Goal: Task Accomplishment & Management: Use online tool/utility

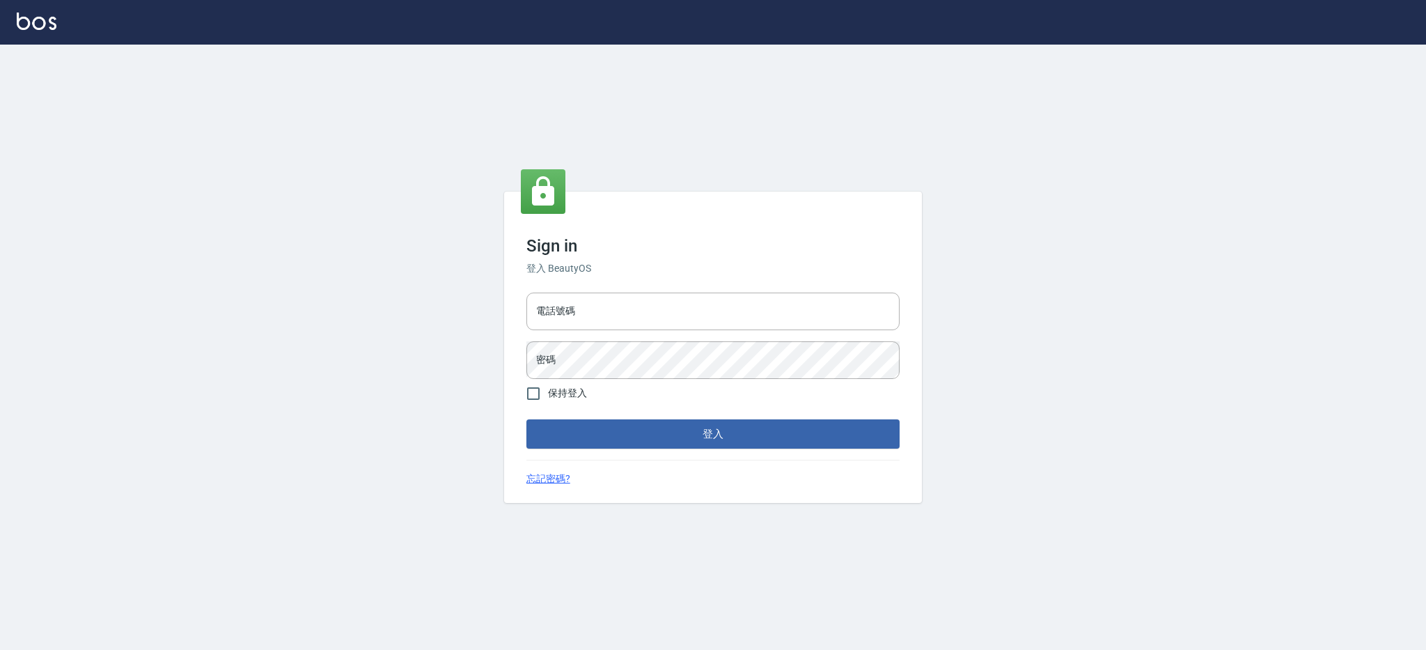
click at [685, 301] on input "電話號碼" at bounding box center [712, 311] width 373 height 38
type input "0980410316"
click at [625, 288] on div "電話號碼 [PHONE_NUMBER] 電話號碼 密碼 密碼" at bounding box center [713, 335] width 384 height 97
drag, startPoint x: 629, startPoint y: 308, endPoint x: 455, endPoint y: 312, distance: 173.4
click at [455, 312] on div "Sign in 登入 BeautyOS 電話號碼 [PHONE_NUMBER] 電話號碼 密碼 密碼 保持登入 登入 忘記密碼?" at bounding box center [713, 347] width 1426 height 605
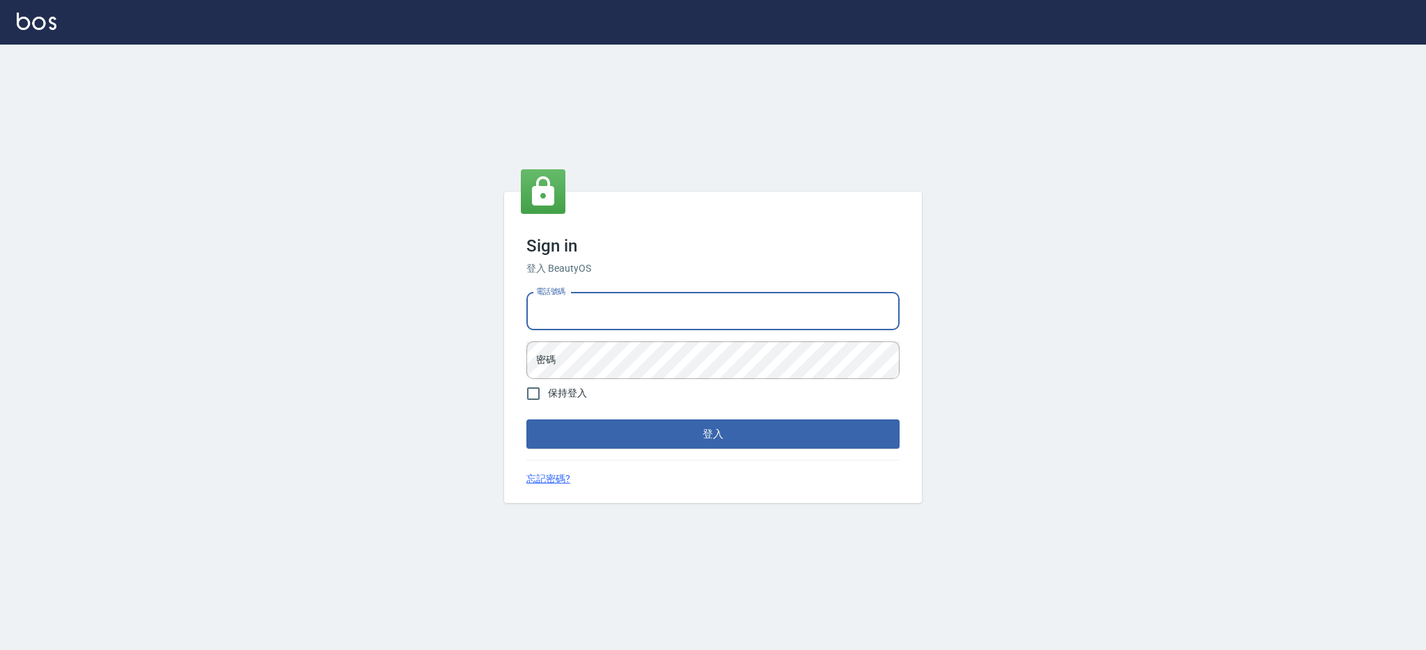
click at [552, 306] on input "電話號碼" at bounding box center [712, 311] width 373 height 38
type input "0426312798"
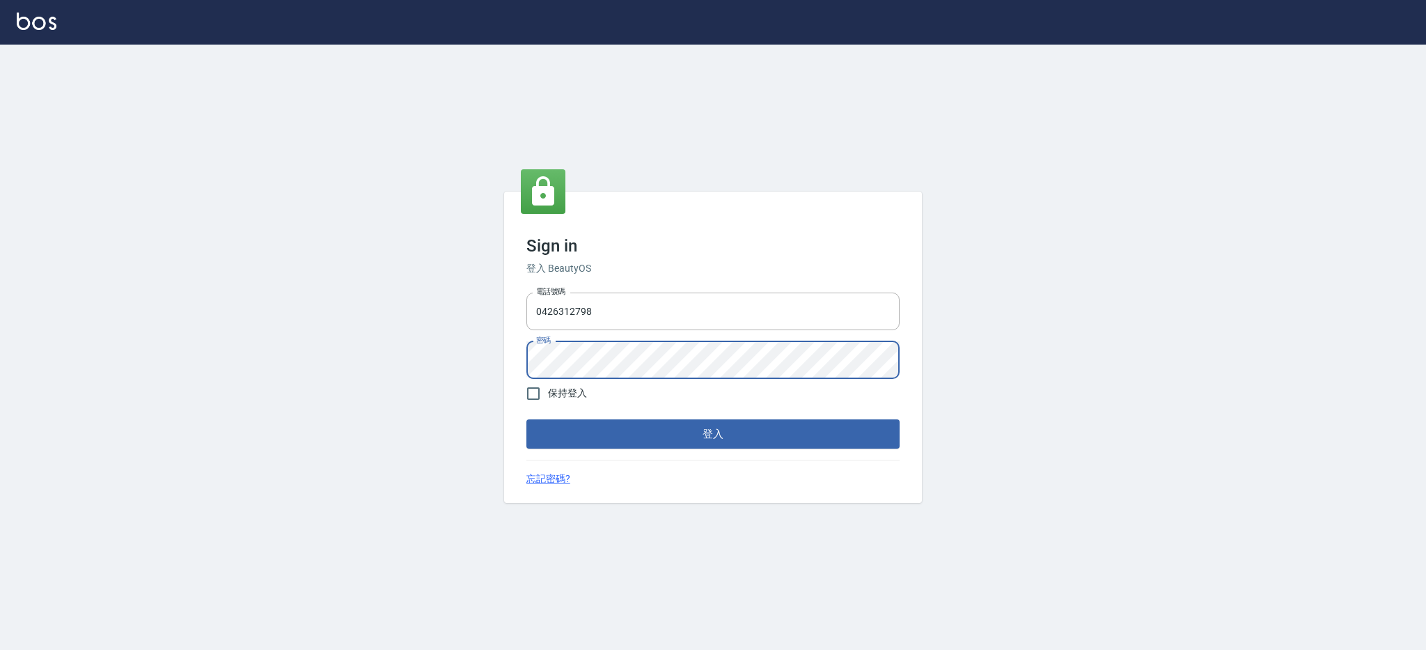
click at [526, 419] on button "登入" at bounding box center [712, 433] width 373 height 29
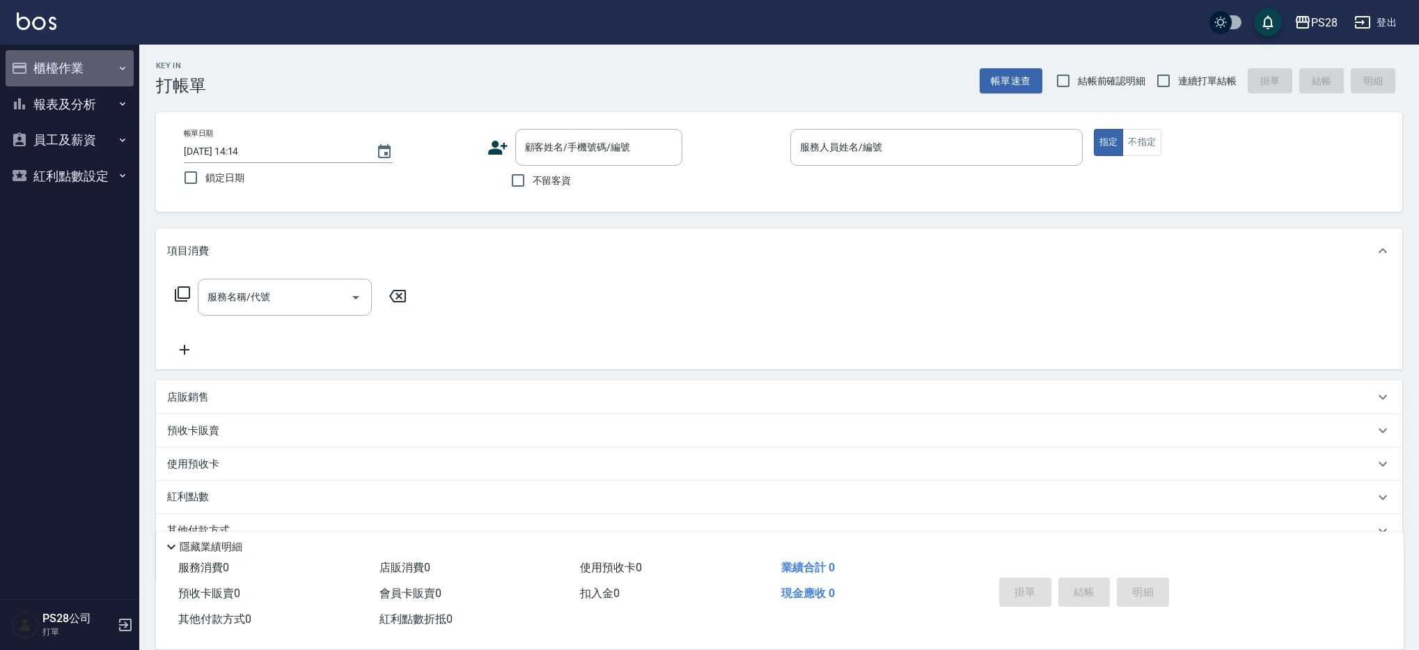
click at [90, 72] on button "櫃檯作業" at bounding box center [70, 68] width 128 height 36
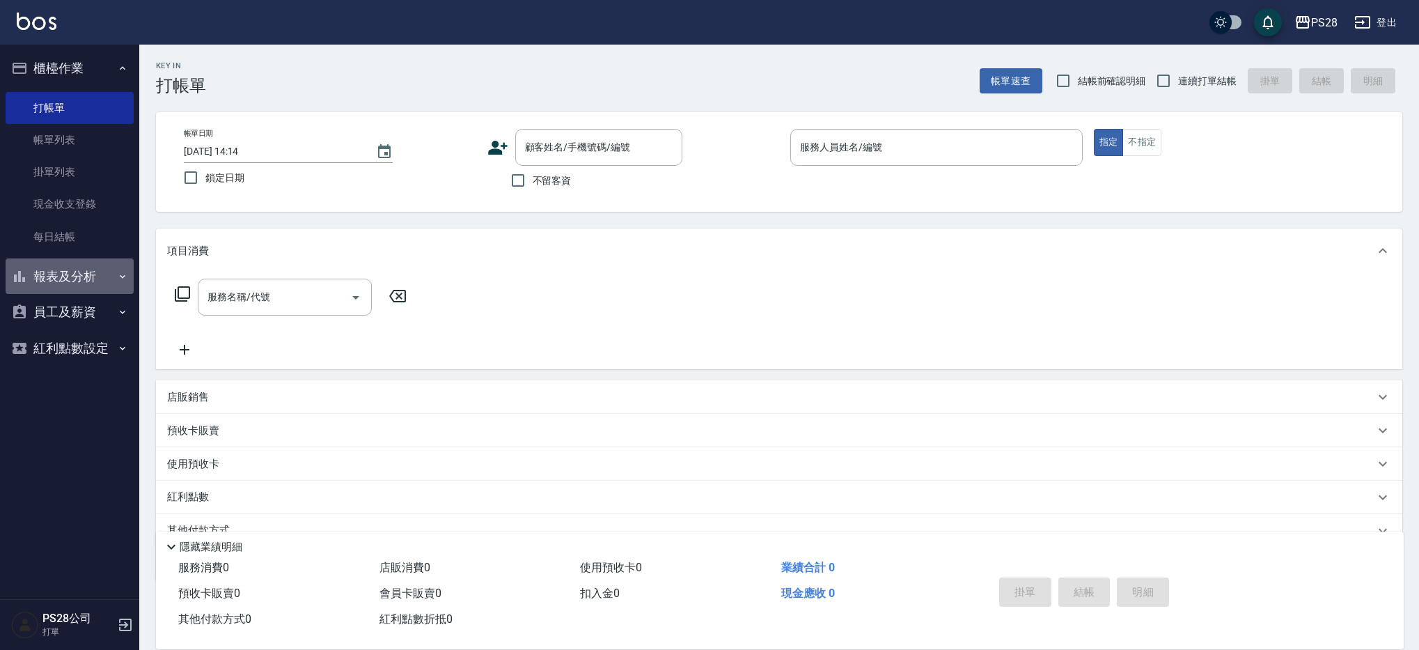
click at [95, 272] on button "報表及分析" at bounding box center [70, 276] width 128 height 36
